Goal: Information Seeking & Learning: Check status

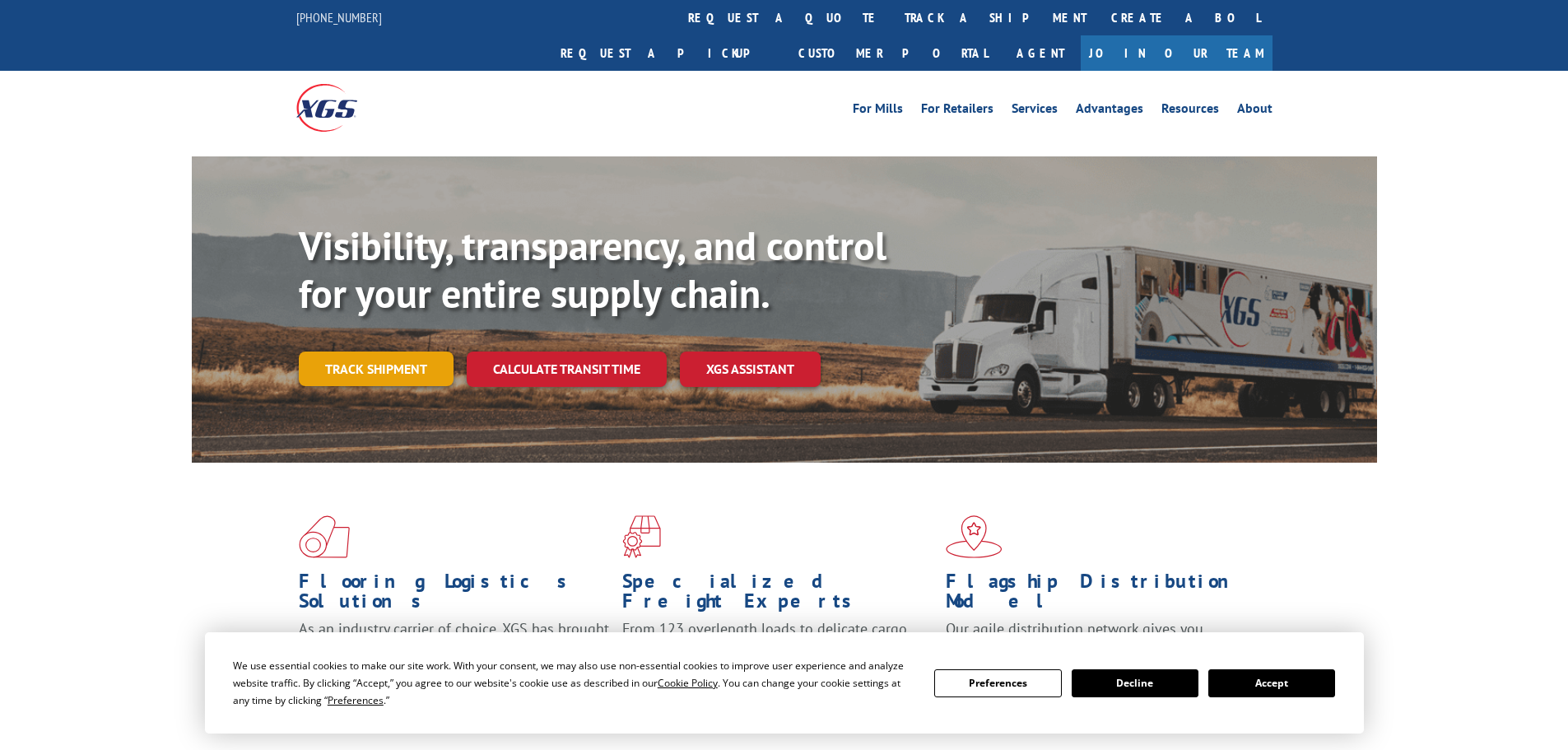
click at [377, 351] on link "Track shipment" at bounding box center [376, 368] width 155 height 35
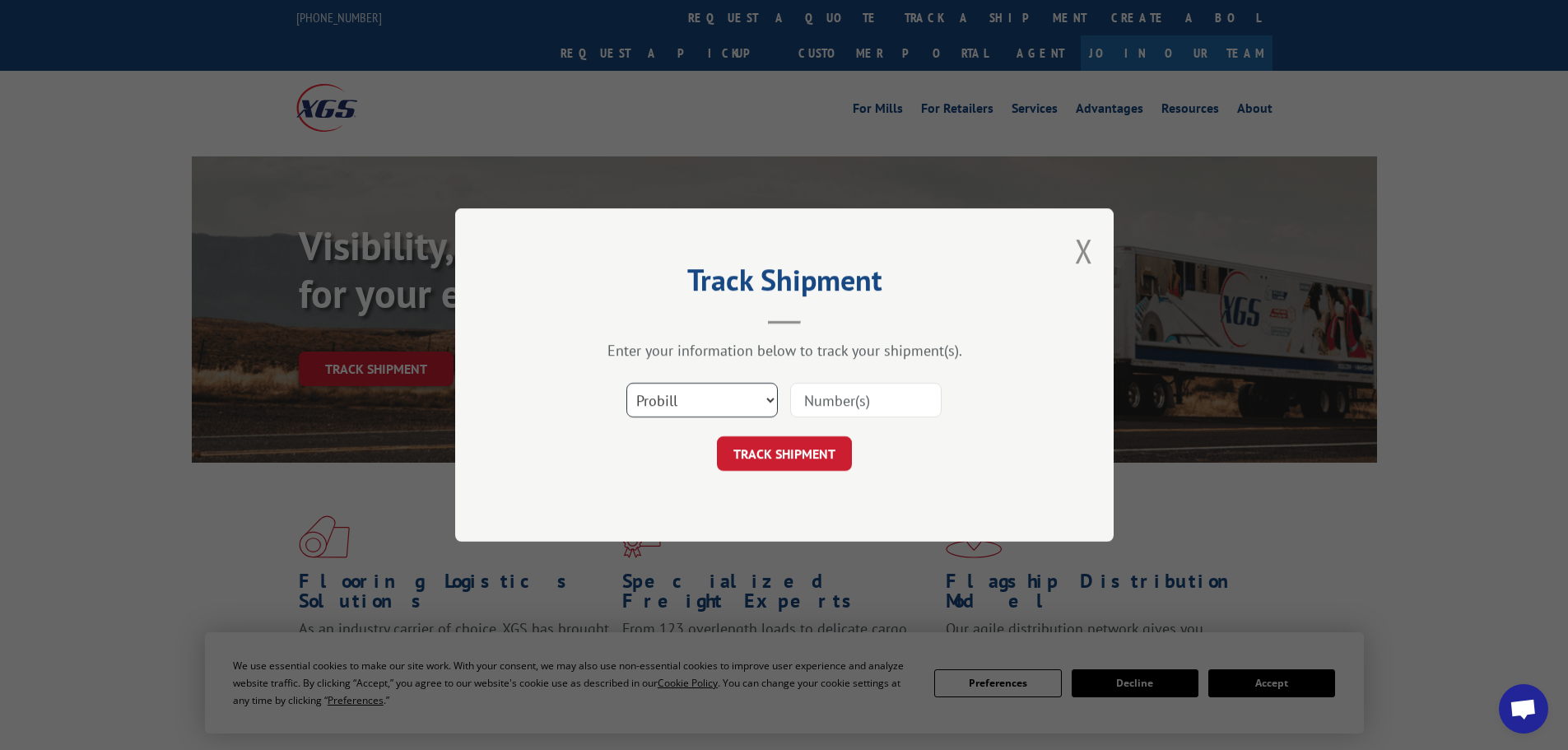
click at [734, 400] on select "Select category... Probill BOL PO" at bounding box center [702, 400] width 151 height 35
select select "po"
click at [627, 383] on select "Select category... Probill BOL PO" at bounding box center [702, 400] width 151 height 35
drag, startPoint x: 883, startPoint y: 374, endPoint x: 880, endPoint y: 392, distance: 18.2
click at [883, 381] on div "Select category... Probill BOL PO" at bounding box center [784, 401] width 494 height 54
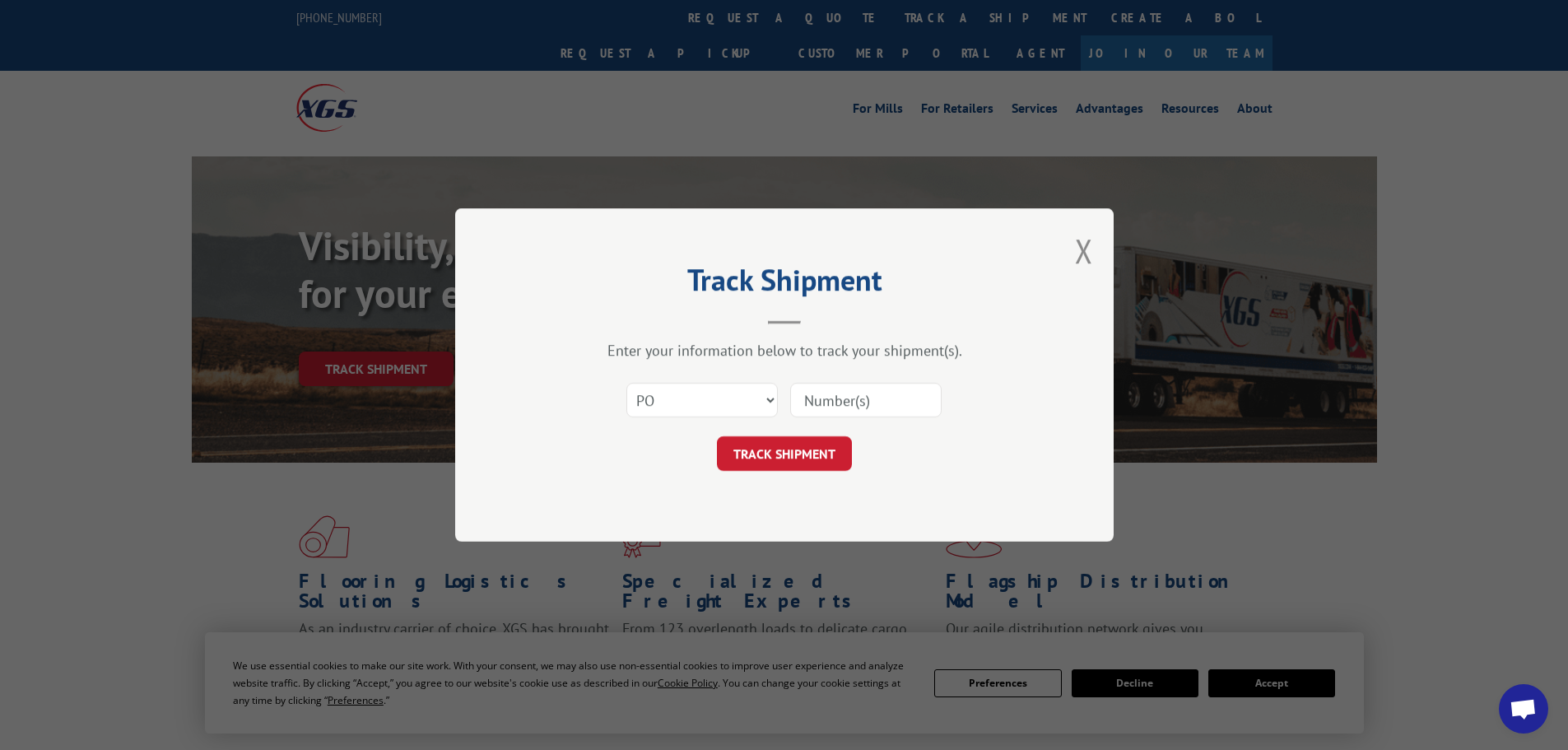
click at [880, 392] on input at bounding box center [866, 400] width 151 height 35
paste input "41524719"
type input "41524719"
click at [832, 457] on button "TRACK SHIPMENT" at bounding box center [784, 453] width 135 height 35
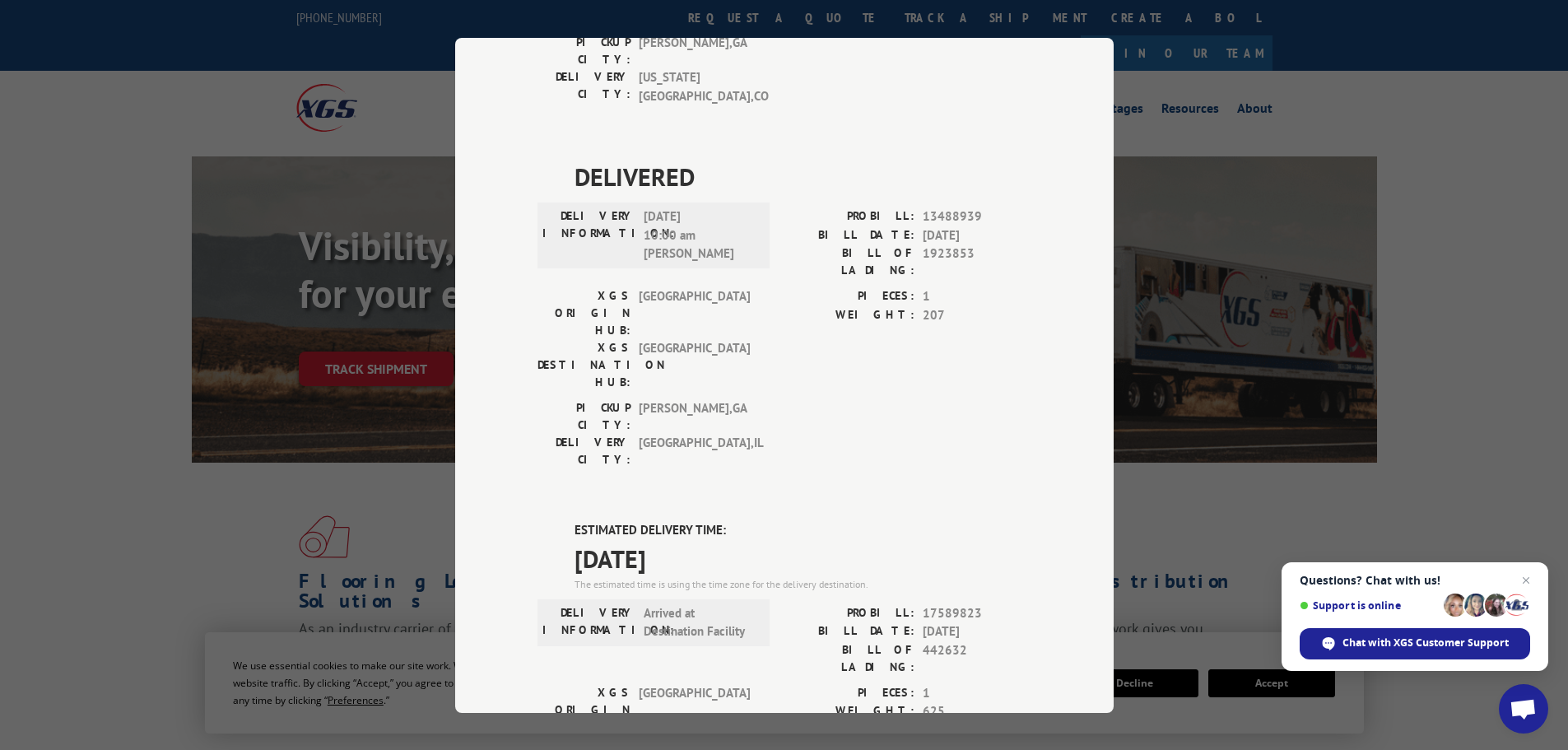
scroll to position [823, 0]
